Goal: Information Seeking & Learning: Find specific fact

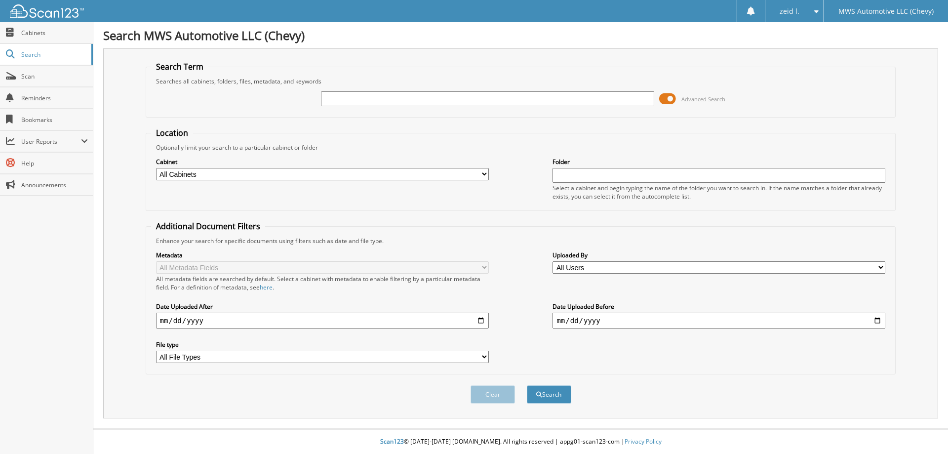
paste input "C5073A"
type input "C5073A"
click at [527, 385] on button "Search" at bounding box center [549, 394] width 44 height 18
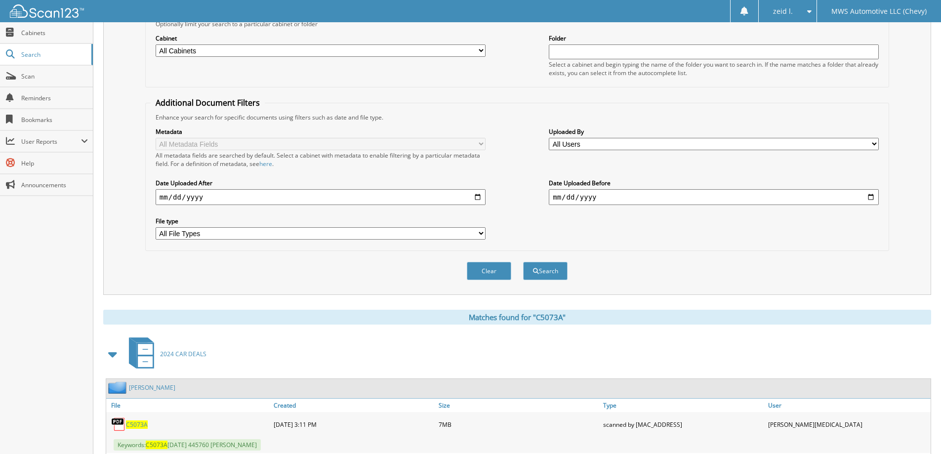
scroll to position [194, 0]
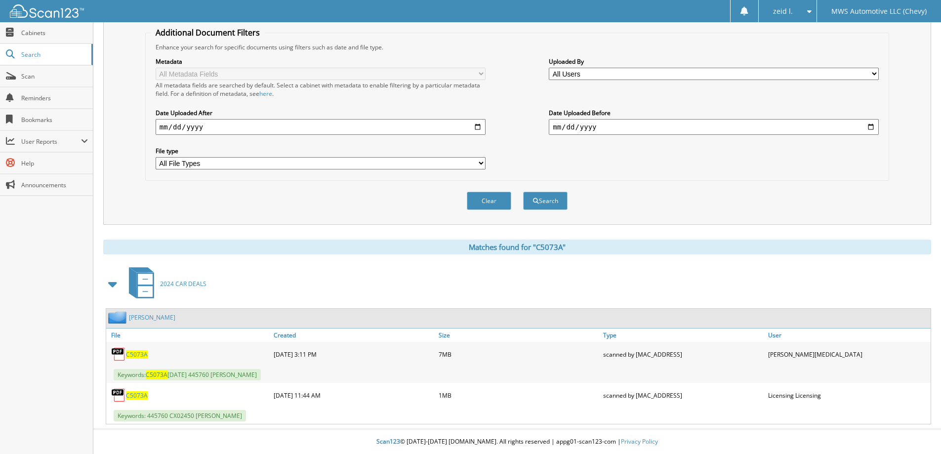
click at [122, 348] on img at bounding box center [118, 354] width 15 height 15
click at [133, 355] on span "C5073A" at bounding box center [137, 354] width 22 height 8
click at [138, 353] on span "C5073A" at bounding box center [137, 354] width 22 height 8
